Goal: Navigation & Orientation: Find specific page/section

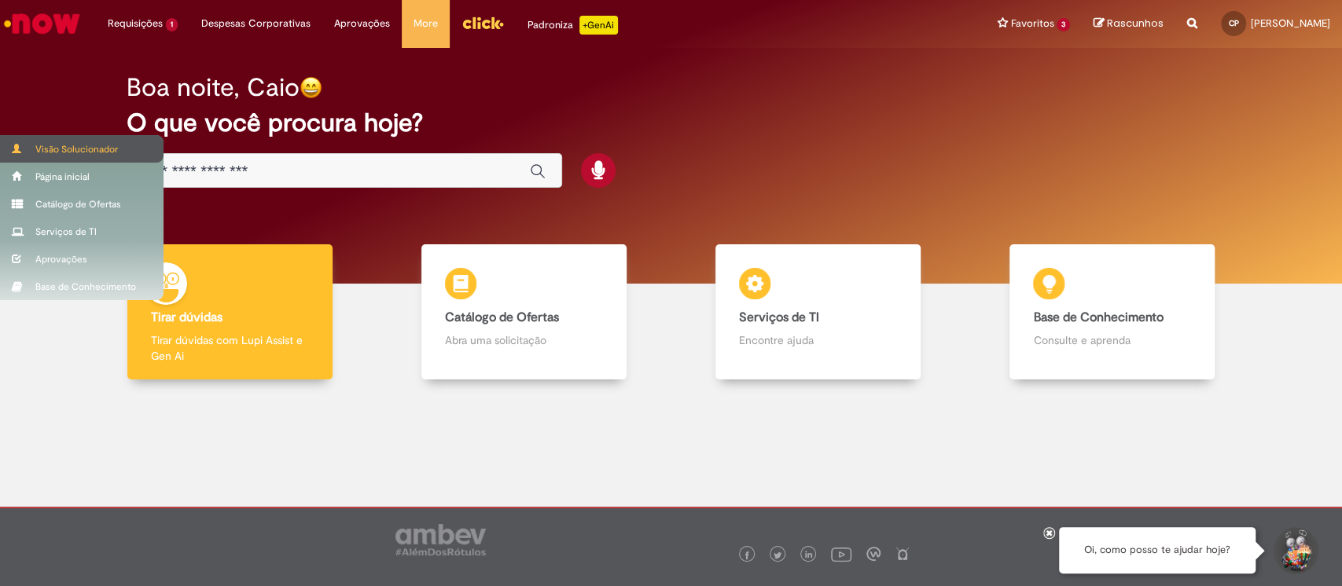
click at [47, 145] on div "Visão Solucionador" at bounding box center [81, 149] width 163 height 28
click at [28, 149] on div "Visão Solucionador" at bounding box center [81, 149] width 163 height 28
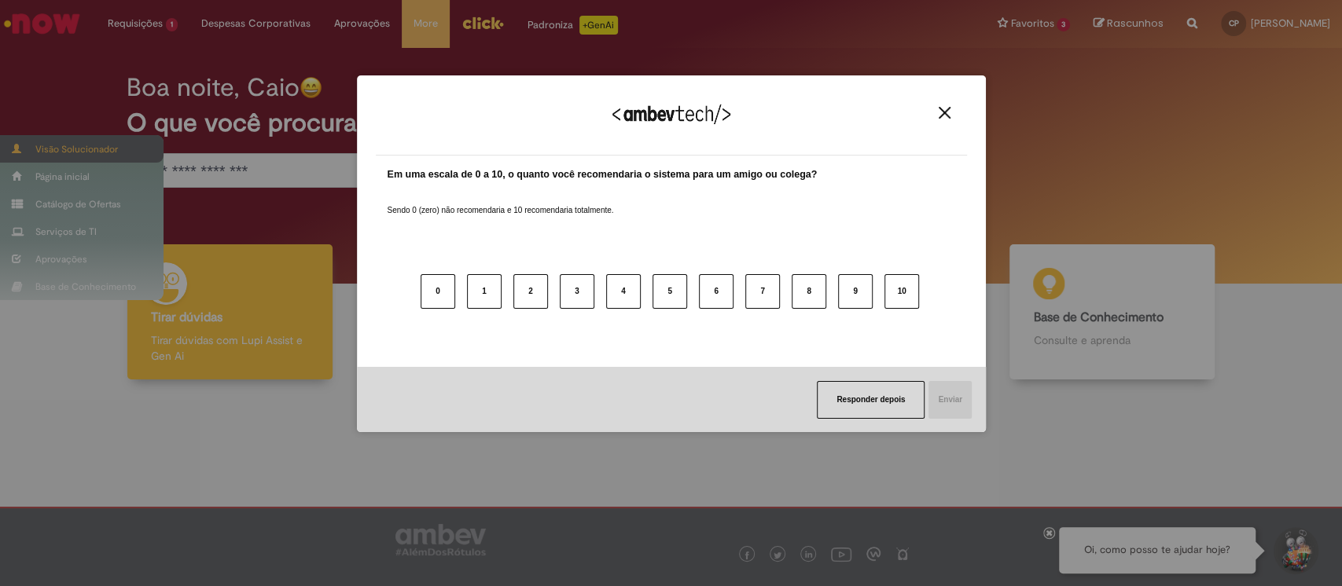
click at [42, 148] on body "Pular para o conteúdo da página Requisições 1 Exibir Todas as Solicitações Féri…" at bounding box center [671, 293] width 1342 height 586
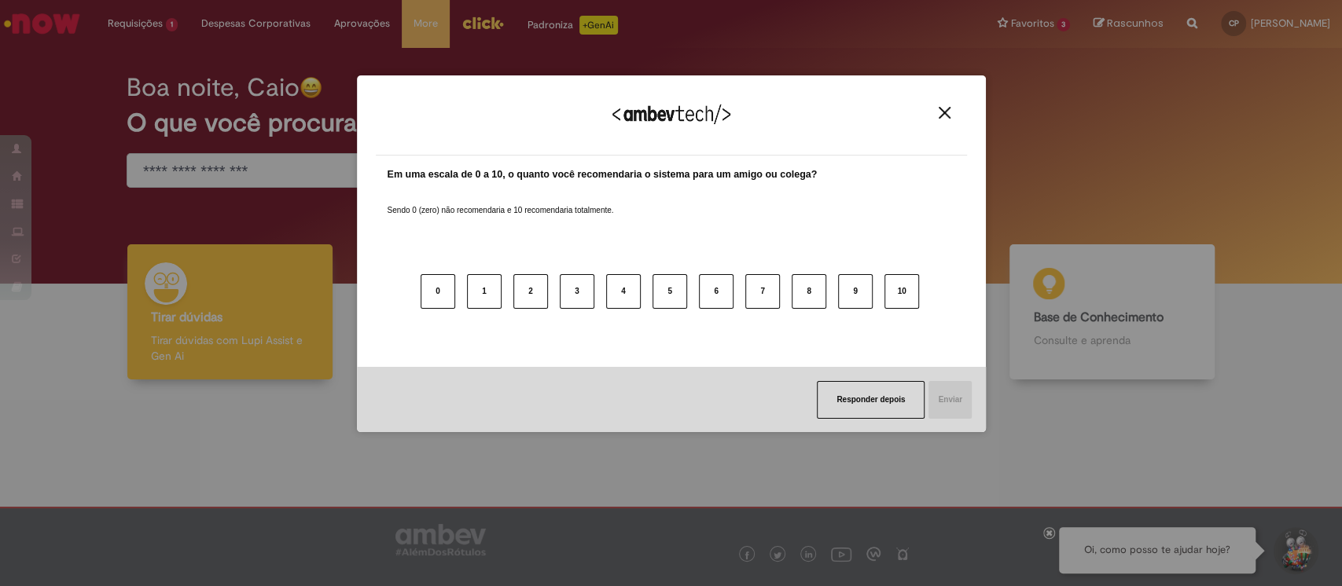
click at [949, 115] on img "Close" at bounding box center [944, 113] width 12 height 12
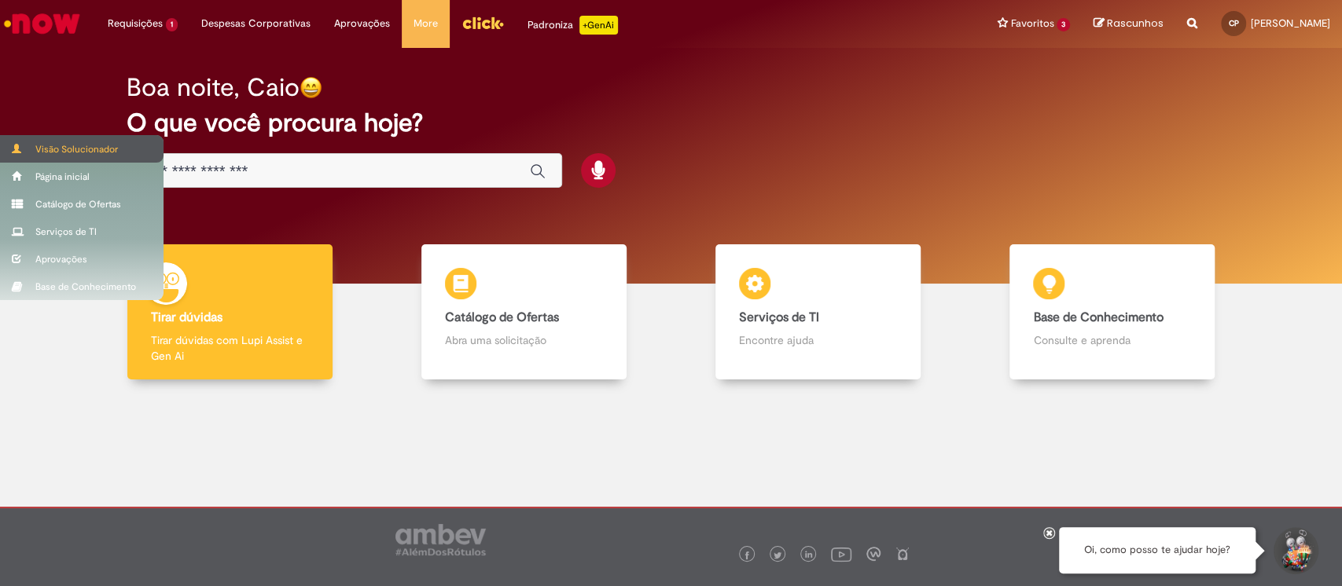
click at [42, 149] on div "Visão Solucionador" at bounding box center [81, 149] width 163 height 28
